Goal: Information Seeking & Learning: Compare options

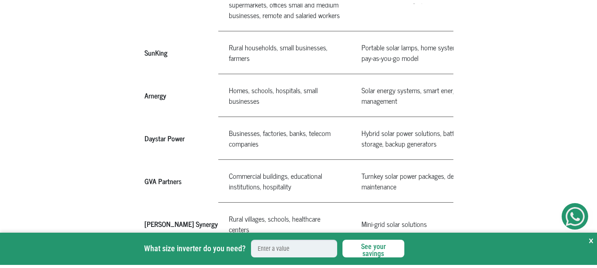
scroll to position [618, 0]
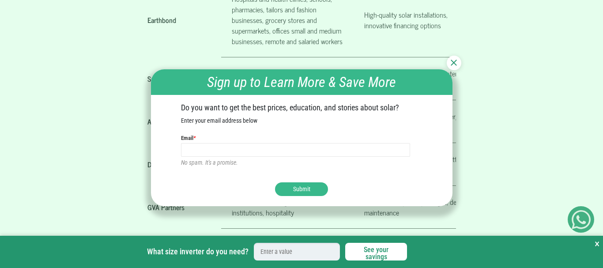
click at [453, 58] on div at bounding box center [454, 63] width 15 height 15
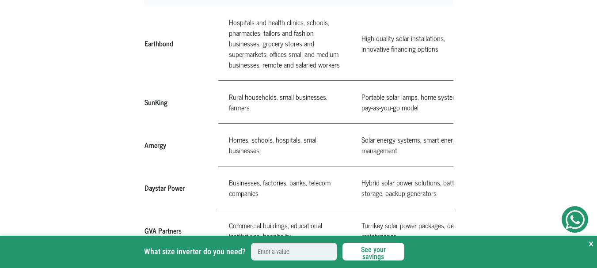
scroll to position [574, 0]
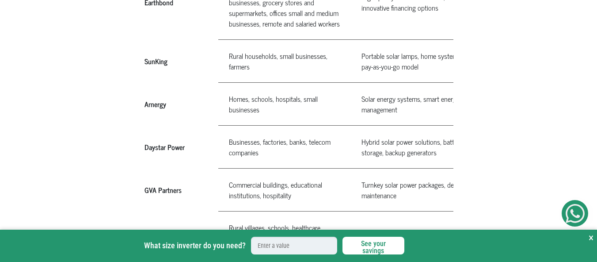
scroll to position [618, 0]
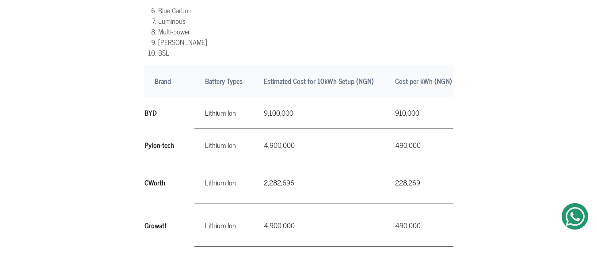
scroll to position [618, 0]
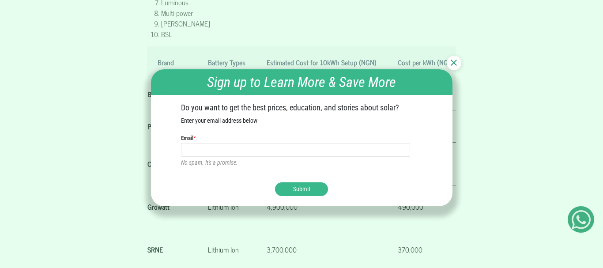
click at [456, 63] on img at bounding box center [454, 63] width 6 height 6
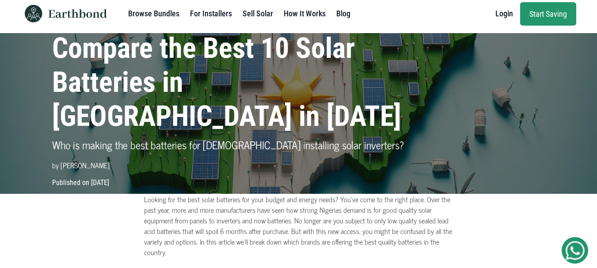
scroll to position [0, 0]
